Goal: Check status: Check status

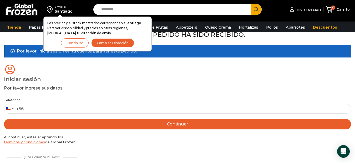
click at [77, 44] on button "Continuar" at bounding box center [75, 42] width 28 height 9
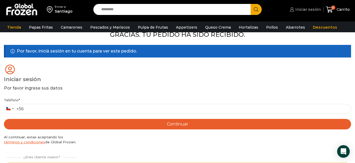
click at [310, 10] on span "Iniciar sesión" at bounding box center [307, 9] width 27 height 5
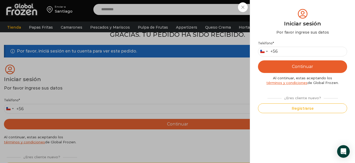
click at [288, 15] on div "Iniciar sesión Mi cuenta Login Register Iniciar sesión Por favor ingrese sus da…" at bounding box center [304, 9] width 32 height 11
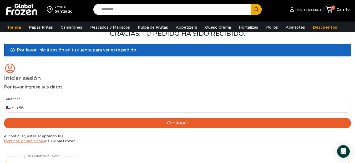
scroll to position [26, 0]
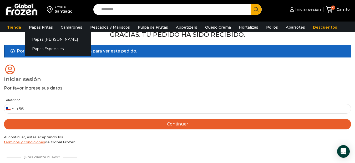
click at [40, 28] on link "Papas Fritas" at bounding box center [40, 27] width 29 height 10
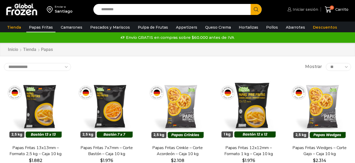
click at [310, 10] on span "Iniciar sesión" at bounding box center [304, 9] width 27 height 5
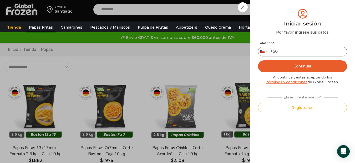
click at [288, 52] on input "Teléfono *" at bounding box center [302, 52] width 89 height 10
type input "*********"
click at [303, 65] on button "Continuar" at bounding box center [302, 66] width 89 height 12
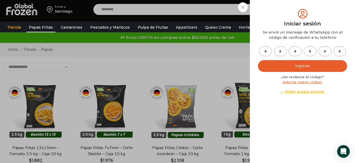
click at [268, 51] on input "text" at bounding box center [265, 51] width 13 height 10
type input "*"
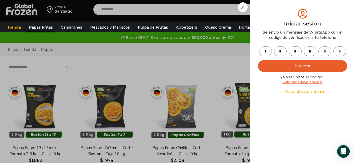
type input "*"
click at [299, 66] on button "Ingresar" at bounding box center [302, 66] width 89 height 12
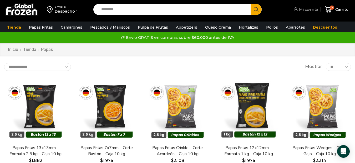
click at [307, 7] on span "Mi cuenta" at bounding box center [307, 9] width 20 height 5
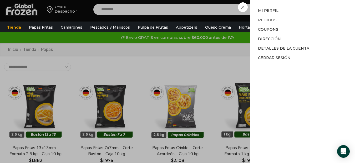
click at [265, 18] on link "Pedidos" at bounding box center [267, 20] width 19 height 5
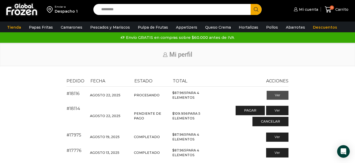
click at [276, 95] on link "Ver" at bounding box center [277, 95] width 22 height 9
